Goal: Task Accomplishment & Management: Complete application form

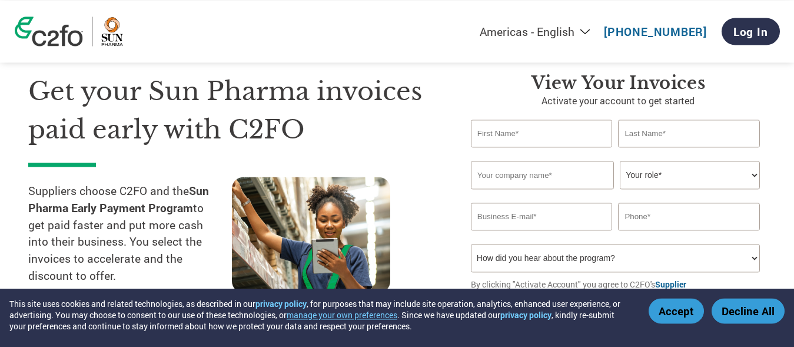
scroll to position [60, 0]
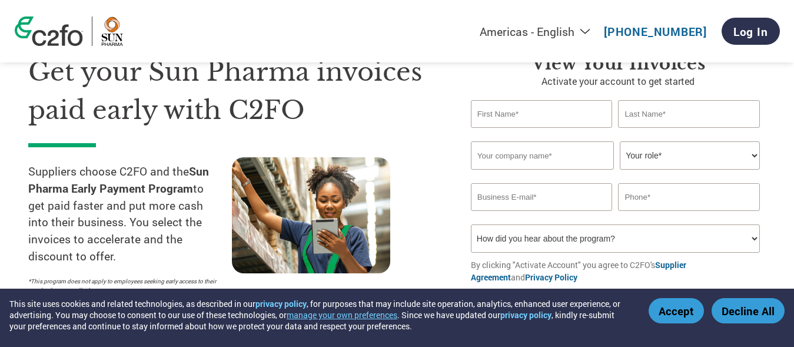
click at [522, 118] on input "text" at bounding box center [542, 114] width 142 height 28
type input "Deepak"
click at [677, 118] on input "text" at bounding box center [689, 114] width 142 height 28
type input "[PERSON_NAME]"
click at [526, 160] on input "text" at bounding box center [542, 155] width 143 height 28
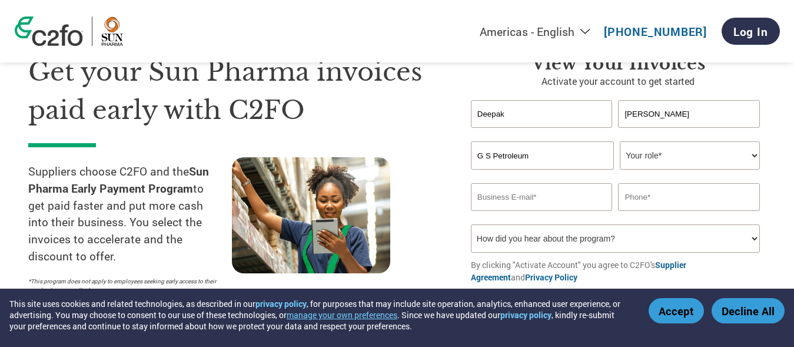
type input "G S Petroleum"
select select "OFFICE_MANAGER"
click option "Office Manager" at bounding box center [0, 0] width 0 height 0
click at [506, 202] on input "email" at bounding box center [542, 197] width 142 height 28
type input "[EMAIL_ADDRESS][DOMAIN_NAME]"
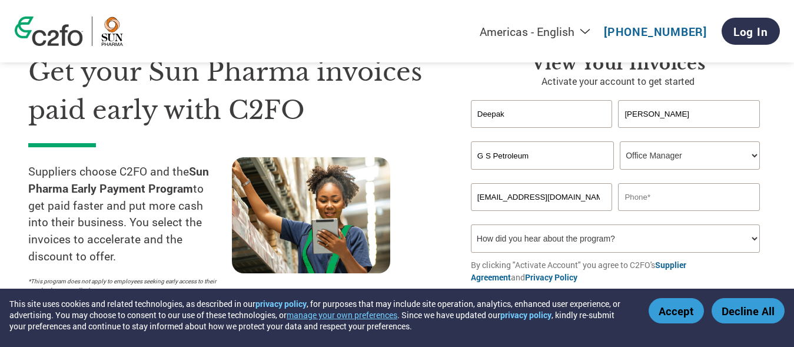
click at [648, 193] on input "text" at bounding box center [689, 197] width 142 height 28
type input "9625000200"
click at [471, 224] on select "How did you hear about the program? Received a letter Email Social Media Online…" at bounding box center [615, 238] width 289 height 28
click option "Email" at bounding box center [0, 0] width 0 height 0
click at [471, 224] on select "How did you hear about the program? Received a letter Email Social Media Online…" at bounding box center [615, 238] width 289 height 28
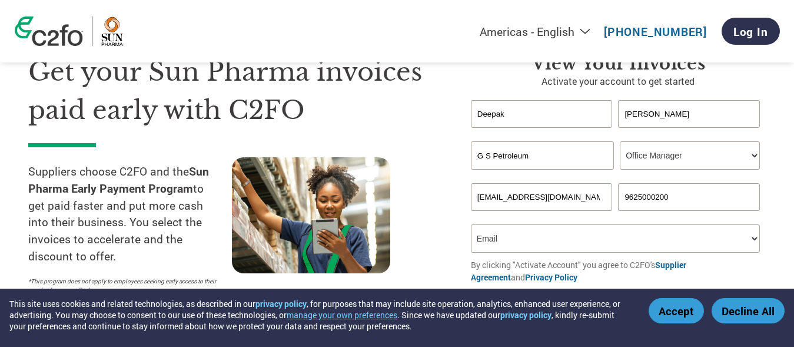
click at [490, 235] on select "How did you hear about the program? Received a letter Email Social Media Online…" at bounding box center [615, 238] width 289 height 28
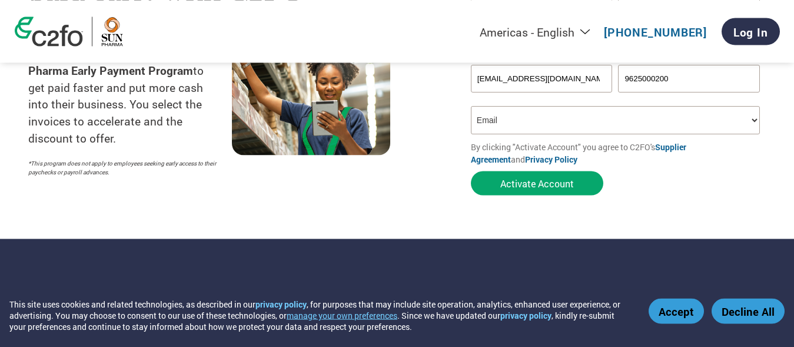
scroll to position [180, 0]
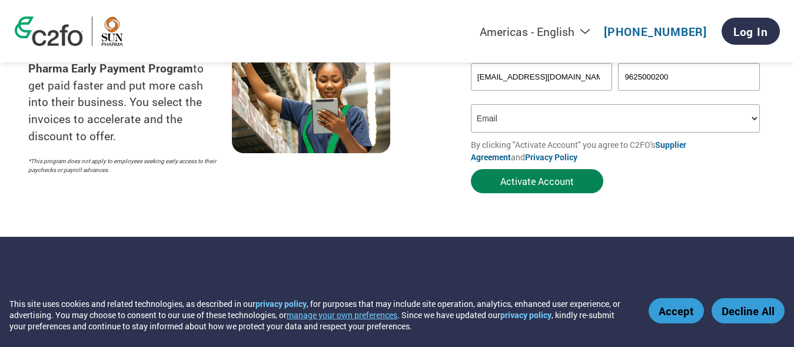
click at [533, 182] on button "Activate Account" at bounding box center [537, 181] width 132 height 24
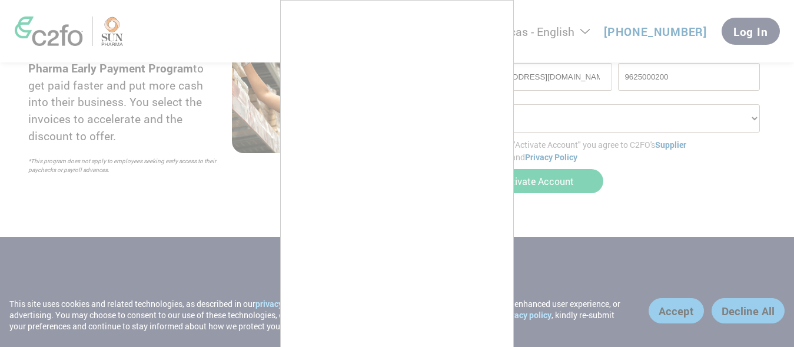
scroll to position [12, 0]
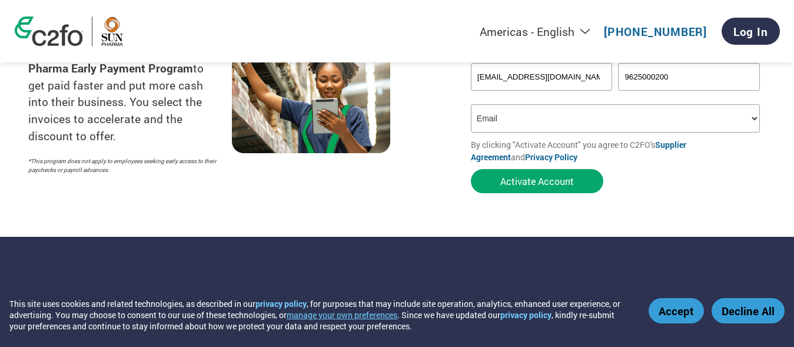
click at [665, 304] on button "Accept" at bounding box center [675, 310] width 55 height 25
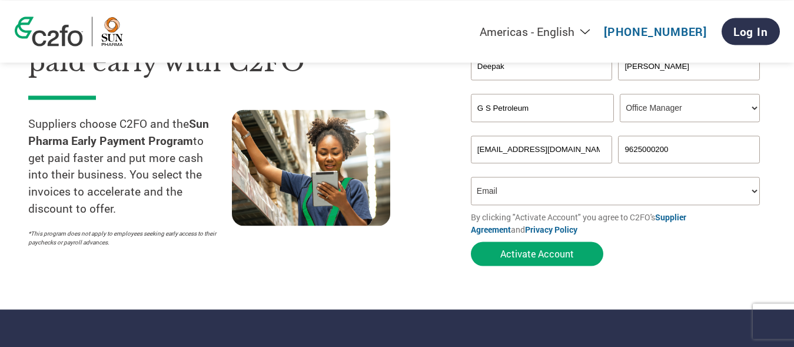
scroll to position [120, 0]
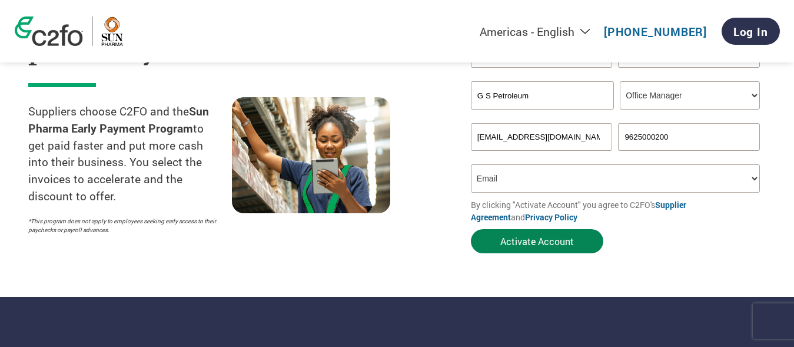
click at [545, 242] on button "Activate Account" at bounding box center [537, 241] width 132 height 24
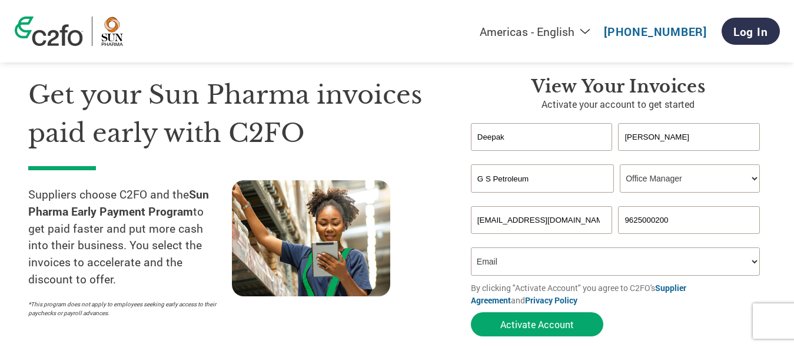
scroll to position [60, 0]
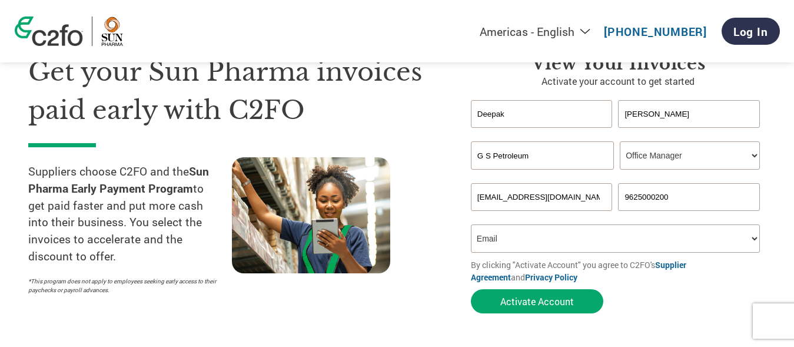
click at [471, 224] on select "How did you hear about the program? Received a letter Email Social Media Online…" at bounding box center [615, 238] width 289 height 28
select select "Online Search"
click option "Online Search" at bounding box center [0, 0] width 0 height 0
click at [525, 299] on button "Activate Account" at bounding box center [537, 301] width 132 height 24
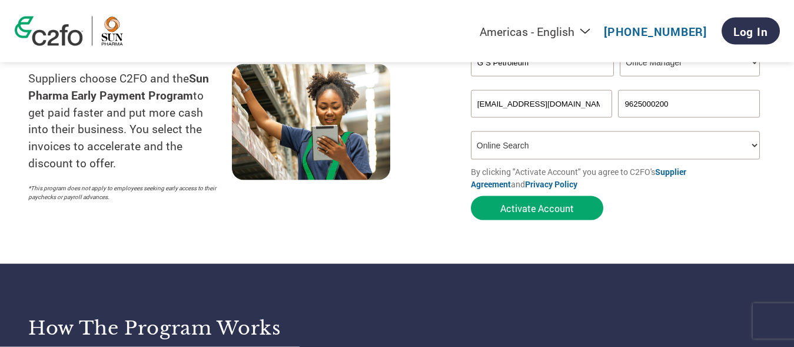
scroll to position [120, 0]
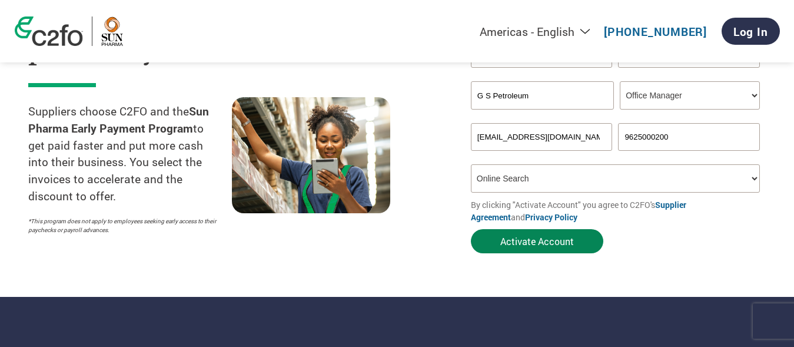
click at [507, 235] on button "Activate Account" at bounding box center [537, 241] width 132 height 24
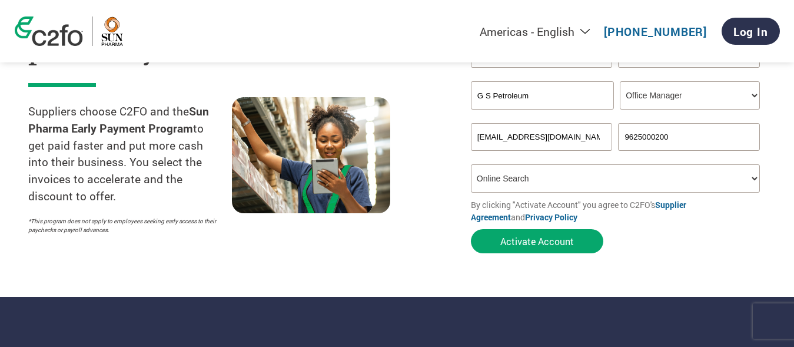
click at [686, 202] on link "Supplier Agreement" at bounding box center [578, 211] width 215 height 24
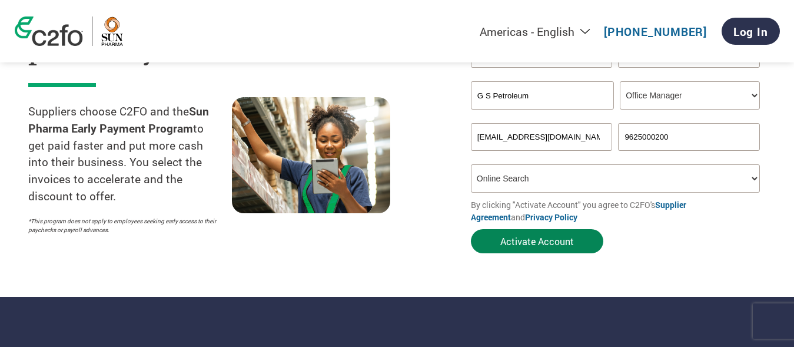
click at [507, 238] on button "Activate Account" at bounding box center [537, 241] width 132 height 24
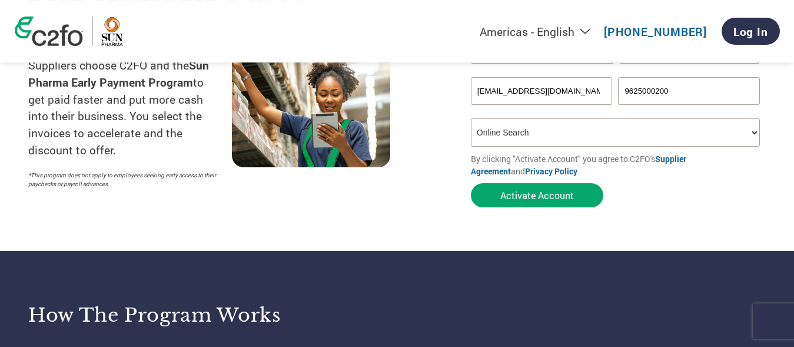
scroll to position [240, 0]
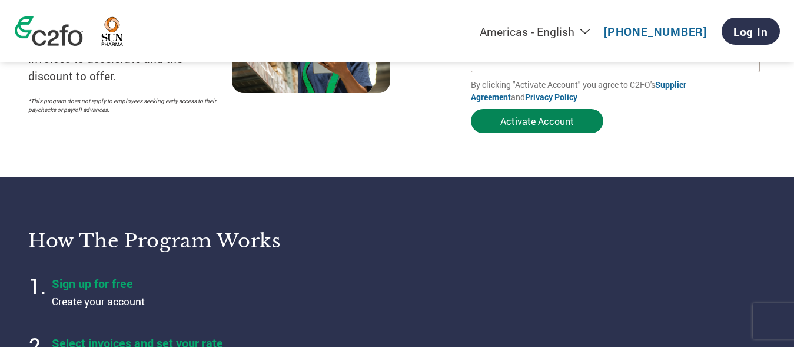
click at [532, 129] on button "Activate Account" at bounding box center [537, 121] width 132 height 24
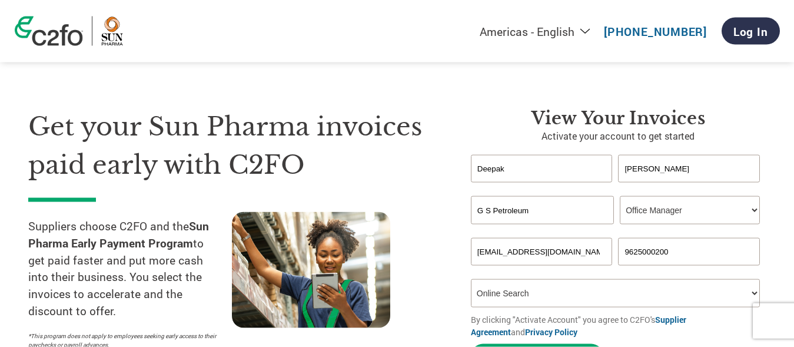
scroll to position [0, 0]
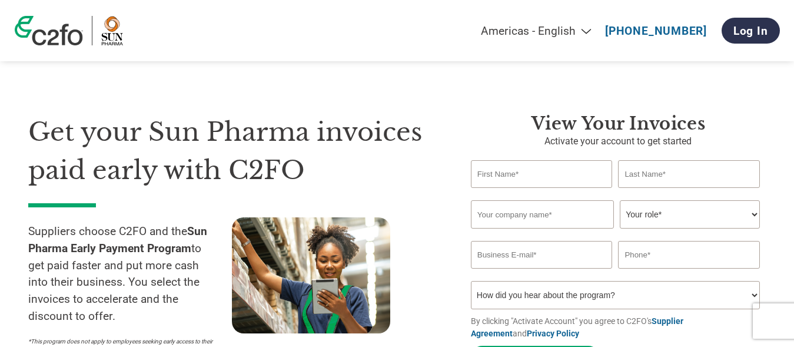
click at [532, 177] on input "text" at bounding box center [542, 174] width 142 height 28
type input "Deepak"
click at [641, 169] on input "text" at bounding box center [689, 174] width 142 height 28
type input "[PERSON_NAME]"
click at [492, 218] on input "text" at bounding box center [542, 214] width 143 height 28
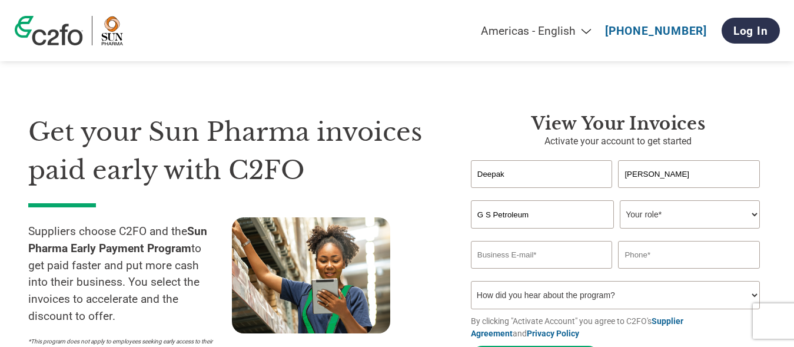
type input "G S Petroleum"
select select "OFFICE_MANAGER"
click option "Office Manager" at bounding box center [0, 0] width 0 height 0
click at [501, 261] on input "email" at bounding box center [542, 255] width 142 height 28
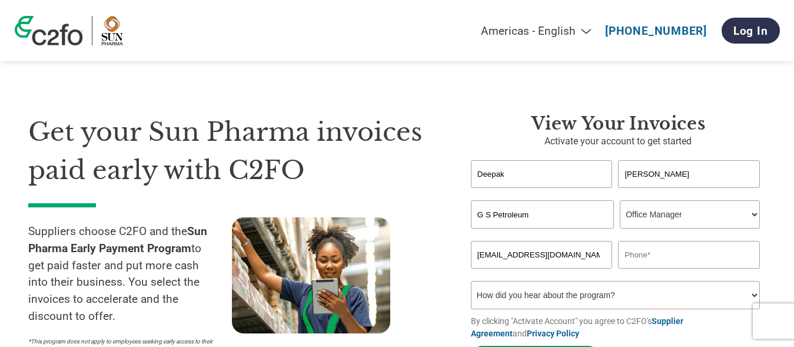
type input "[EMAIL_ADDRESS][DOMAIN_NAME]"
click at [648, 257] on input "text" at bounding box center [689, 255] width 142 height 28
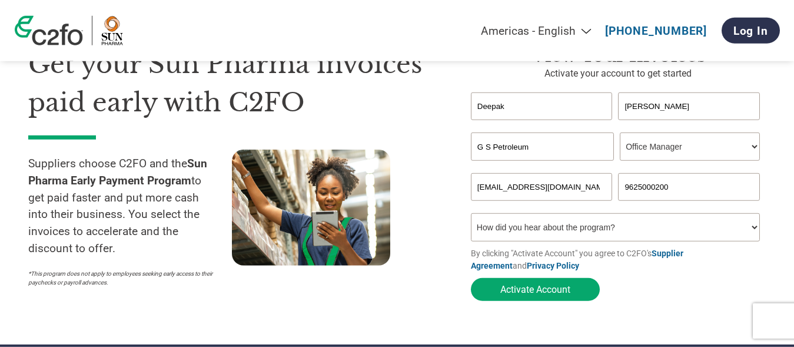
scroll to position [120, 0]
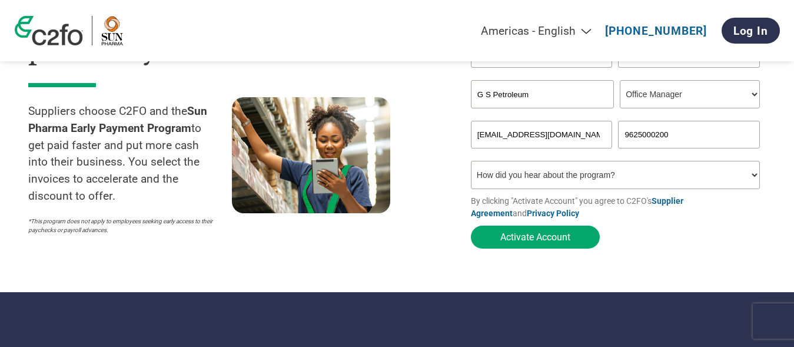
type input "9625000200"
click at [471, 161] on select "How did you hear about the program? Received a letter Email Social Media Online…" at bounding box center [615, 175] width 289 height 28
click option "Family/Friend/Acquaintance" at bounding box center [0, 0] width 0 height 0
click at [471, 161] on select "How did you hear about the program? Received a letter Email Social Media Online…" at bounding box center [615, 175] width 289 height 28
select select "Received a Letter"
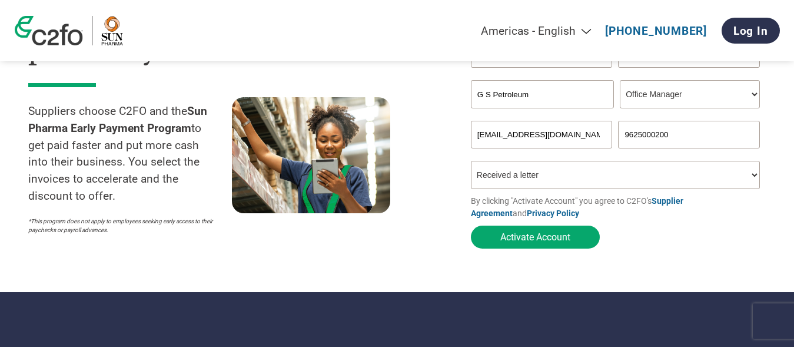
click option "Received a letter" at bounding box center [0, 0] width 0 height 0
click at [529, 242] on button "Activate Account" at bounding box center [535, 236] width 129 height 23
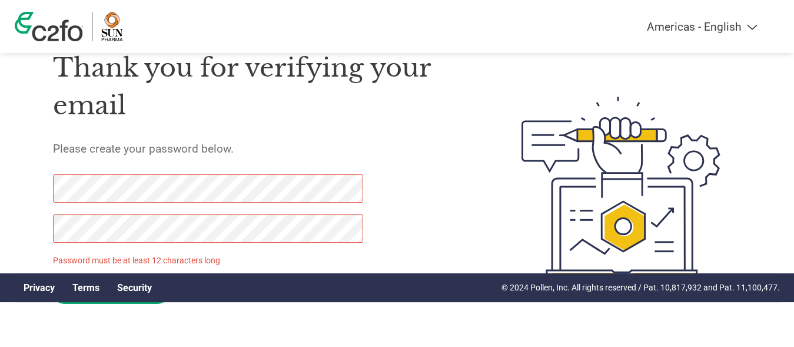
scroll to position [71, 0]
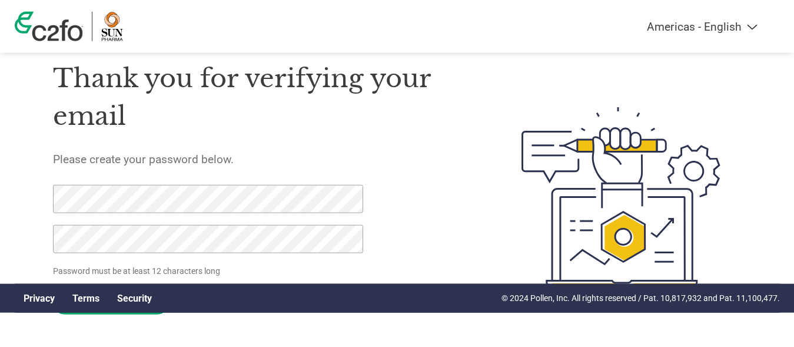
scroll to position [71, 0]
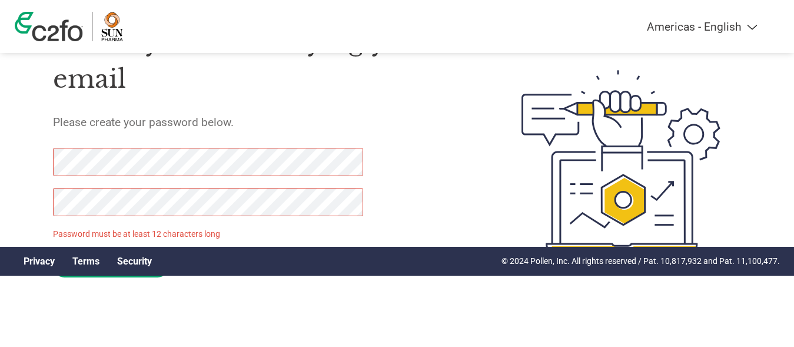
click at [598, 105] on img at bounding box center [620, 161] width 241 height 312
click at [618, 187] on img at bounding box center [620, 161] width 241 height 312
click at [640, 197] on img at bounding box center [620, 161] width 241 height 312
click input "Set Password" at bounding box center [111, 265] width 116 height 23
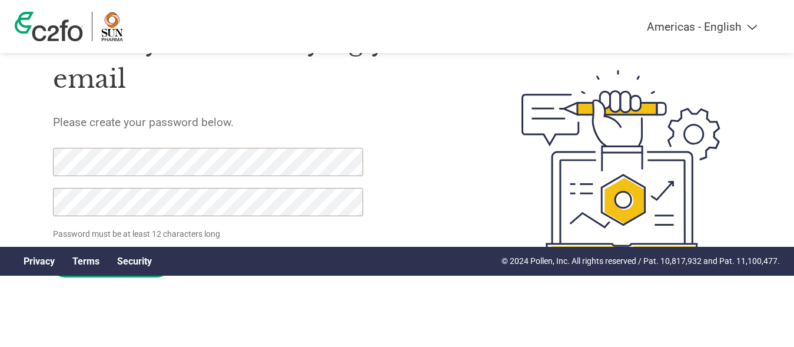
scroll to position [0, 0]
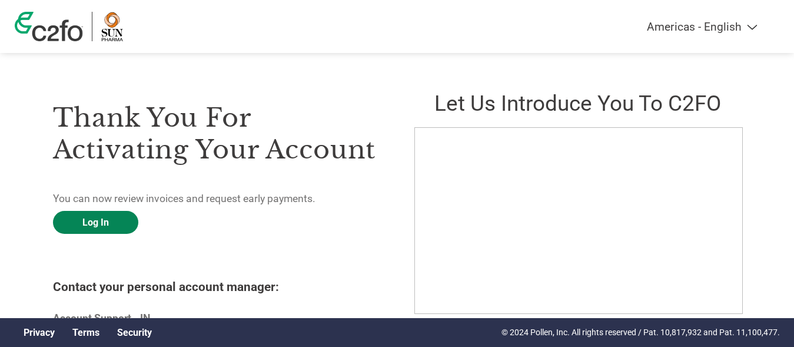
click at [106, 219] on link "Log In" at bounding box center [95, 222] width 85 height 23
